Goal: Task Accomplishment & Management: Manage account settings

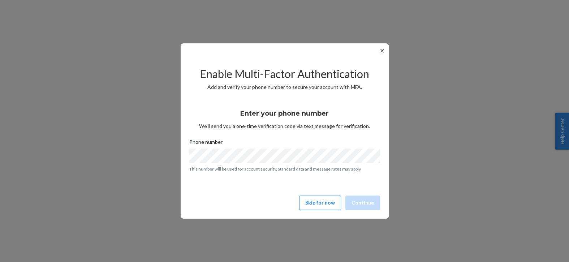
click at [314, 214] on div "✕ Enable Multi-Factor Authentication Add and verify your phone number to secure…" at bounding box center [285, 130] width 208 height 175
click at [332, 205] on button "Skip for now" at bounding box center [320, 203] width 42 height 14
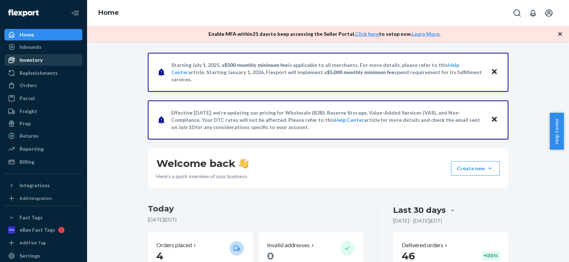
click at [52, 61] on div "Inventory" at bounding box center [43, 60] width 77 height 10
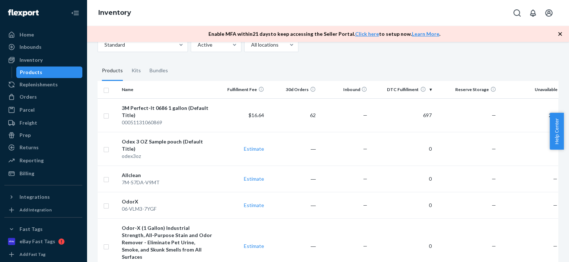
scroll to position [57, 0]
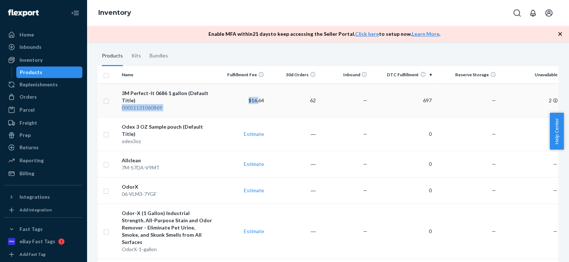
drag, startPoint x: 258, startPoint y: 110, endPoint x: 181, endPoint y: 98, distance: 78.6
click at [181, 98] on tr "3M Perfect-It 0686 1 gallon (Default Title) 00051131060869 $16.64 62 — 697 — 2" at bounding box center [331, 100] width 466 height 34
click at [107, 101] on input "checkbox" at bounding box center [106, 101] width 6 height 8
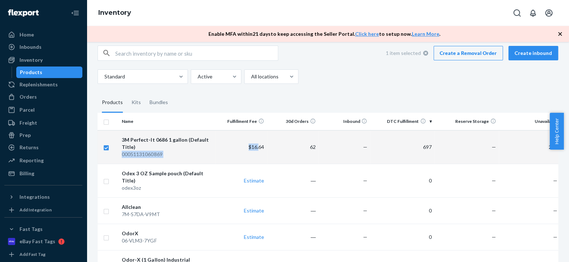
scroll to position [0, 0]
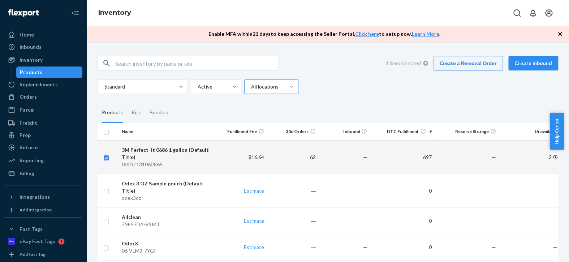
click at [174, 148] on div "3M Perfect-It 0686 1 gallon (Default Title)" at bounding box center [167, 153] width 91 height 14
checkbox input "false"
click at [174, 149] on div "3M Perfect-It 0686 1 gallon (Default Title)" at bounding box center [167, 153] width 91 height 14
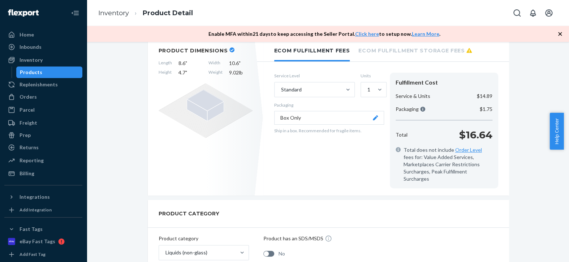
scroll to position [125, 0]
drag, startPoint x: 563, startPoint y: 97, endPoint x: 563, endPoint y: 108, distance: 11.2
click at [563, 108] on div "3M Perfect-It 0686 1 gallon (Default Title) Actions Add components Hide Request…" at bounding box center [328, 152] width 483 height 220
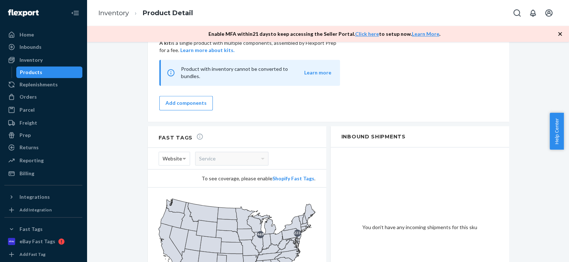
scroll to position [608, 0]
